Goal: Task Accomplishment & Management: Use online tool/utility

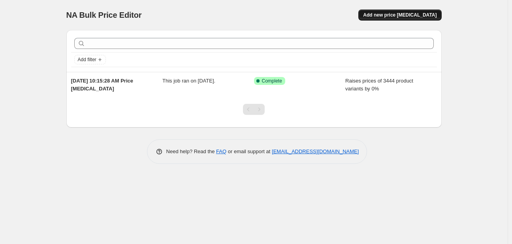
click at [392, 16] on span "Add new price [MEDICAL_DATA]" at bounding box center [400, 15] width 74 height 6
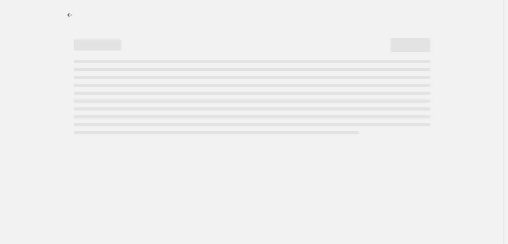
select select "percentage"
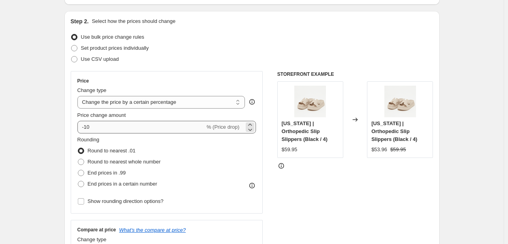
scroll to position [79, 0]
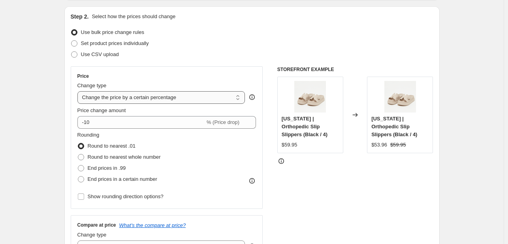
click at [140, 100] on select "Change the price to a certain amount Change the price by a certain amount Chang…" at bounding box center [161, 97] width 168 height 13
click at [140, 99] on select "Change the price to a certain amount Change the price by a certain amount Chang…" at bounding box center [161, 97] width 168 height 13
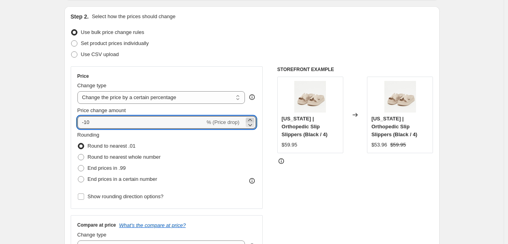
click at [252, 117] on icon at bounding box center [250, 120] width 8 height 8
click at [251, 120] on icon at bounding box center [250, 120] width 4 height 2
click at [251, 119] on icon at bounding box center [250, 120] width 8 height 8
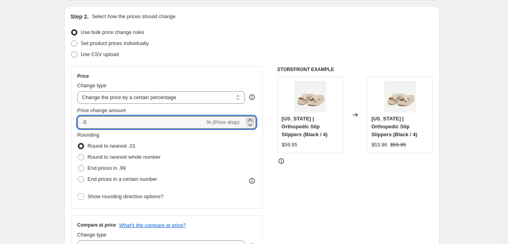
click at [251, 119] on icon at bounding box center [250, 120] width 8 height 8
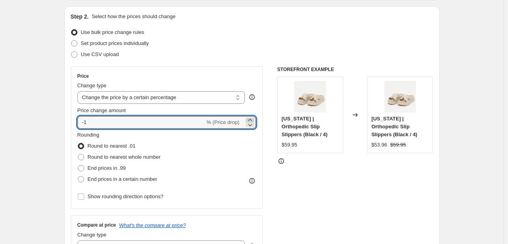
type input "0"
click at [117, 179] on span "End prices in a certain number" at bounding box center [123, 179] width 70 height 6
click at [78, 177] on input "End prices in a certain number" at bounding box center [78, 176] width 0 height 0
radio input "true"
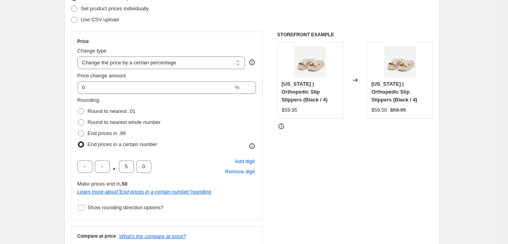
scroll to position [119, 0]
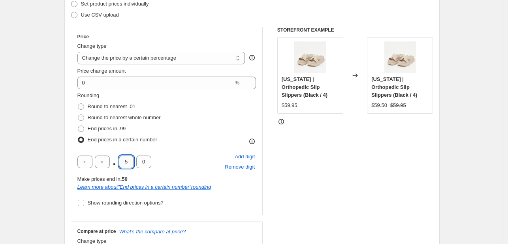
drag, startPoint x: 129, startPoint y: 165, endPoint x: 122, endPoint y: 163, distance: 7.0
click at [122, 163] on input "5" at bounding box center [126, 162] width 15 height 13
drag, startPoint x: 131, startPoint y: 160, endPoint x: 114, endPoint y: 160, distance: 17.0
click at [114, 160] on div ". 8 0" at bounding box center [114, 162] width 74 height 13
type input "9"
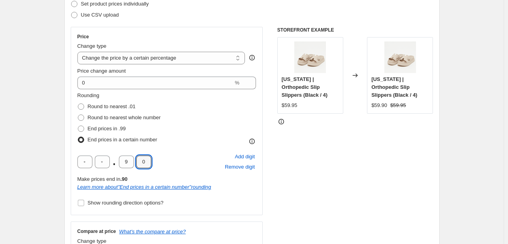
drag, startPoint x: 148, startPoint y: 163, endPoint x: 136, endPoint y: 163, distance: 11.5
click at [136, 163] on div ". 9 0" at bounding box center [114, 162] width 74 height 13
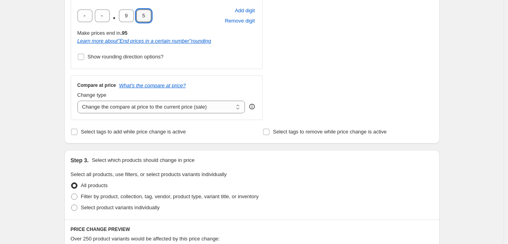
scroll to position [277, 0]
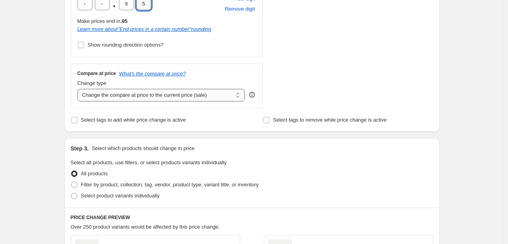
type input "5"
click at [151, 90] on select "Change the compare at price to the current price (sale) Change the compare at p…" at bounding box center [161, 95] width 168 height 13
select select "remove"
click at [79, 89] on select "Change the compare at price to the current price (sale) Change the compare at p…" at bounding box center [161, 95] width 168 height 13
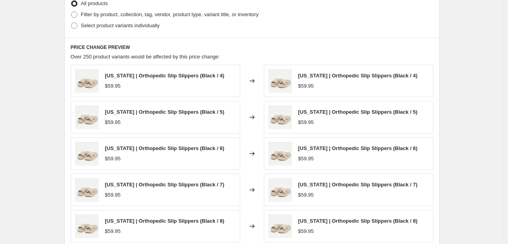
scroll to position [591, 0]
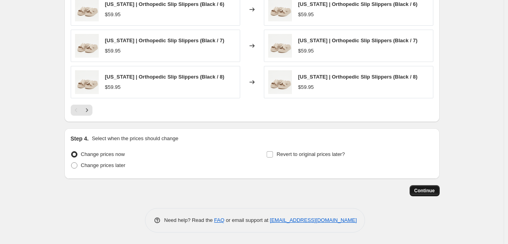
click at [433, 191] on span "Continue" at bounding box center [425, 191] width 21 height 6
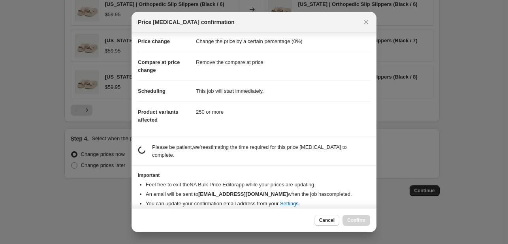
scroll to position [17, 0]
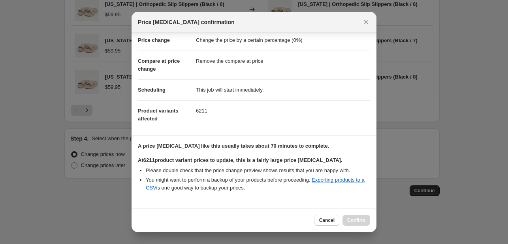
click at [355, 220] on div "Cancel Confirm" at bounding box center [343, 220] width 56 height 11
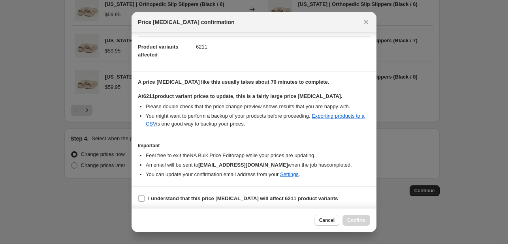
scroll to position [83, 0]
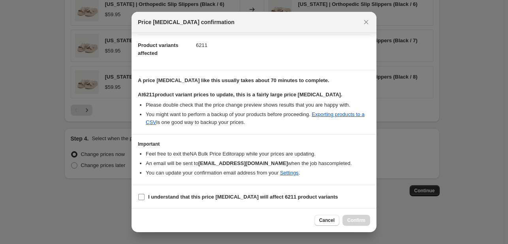
click at [202, 200] on b "I understand that this price change job will affect 6211 product variants" at bounding box center [243, 197] width 190 height 6
click at [145, 200] on input "I understand that this price change job will affect 6211 product variants" at bounding box center [141, 197] width 6 height 6
checkbox input "true"
click at [363, 222] on span "Confirm" at bounding box center [356, 220] width 18 height 6
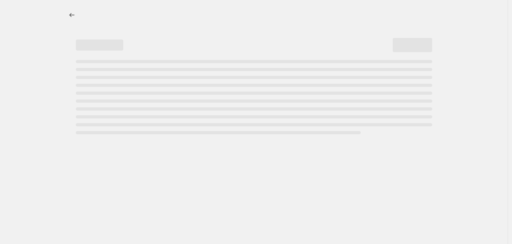
select select "percentage"
select select "remove"
